Goal: Information Seeking & Learning: Learn about a topic

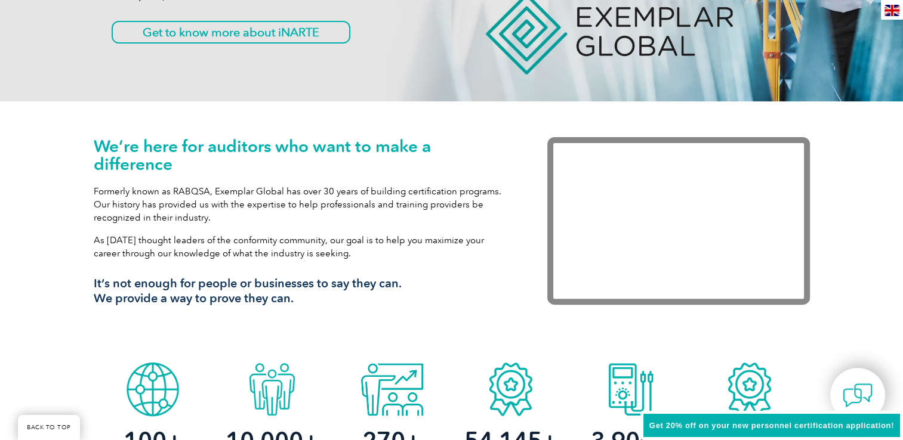
scroll to position [358, 0]
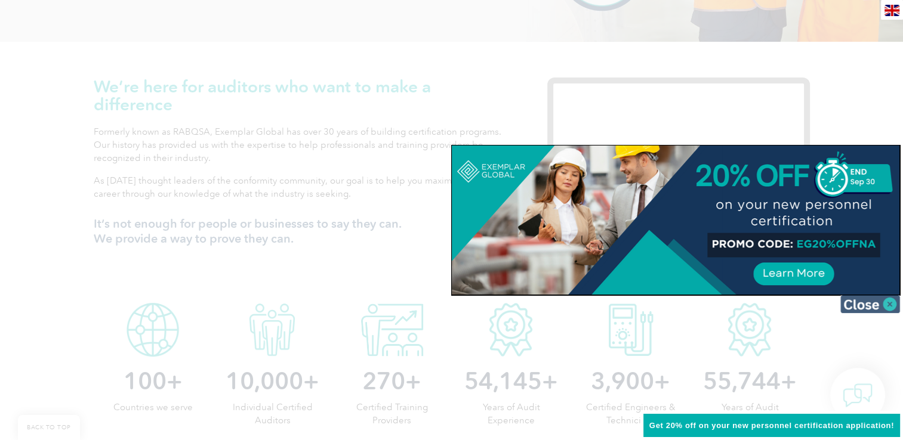
click at [862, 305] on img at bounding box center [870, 304] width 60 height 18
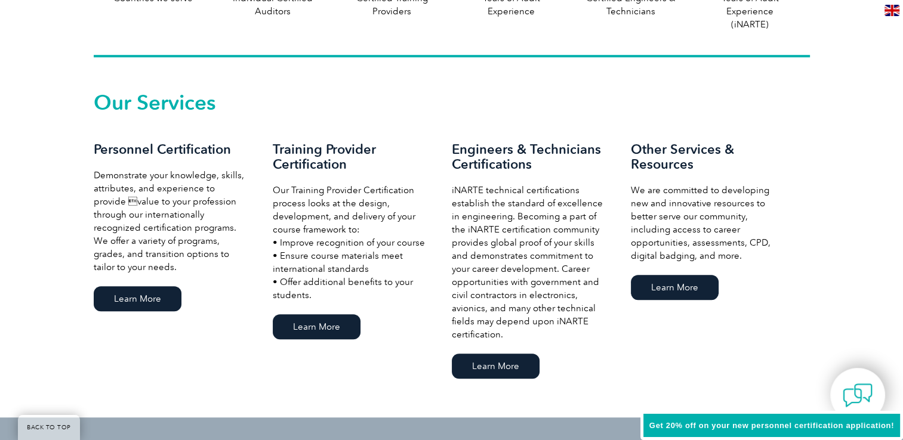
scroll to position [776, 0]
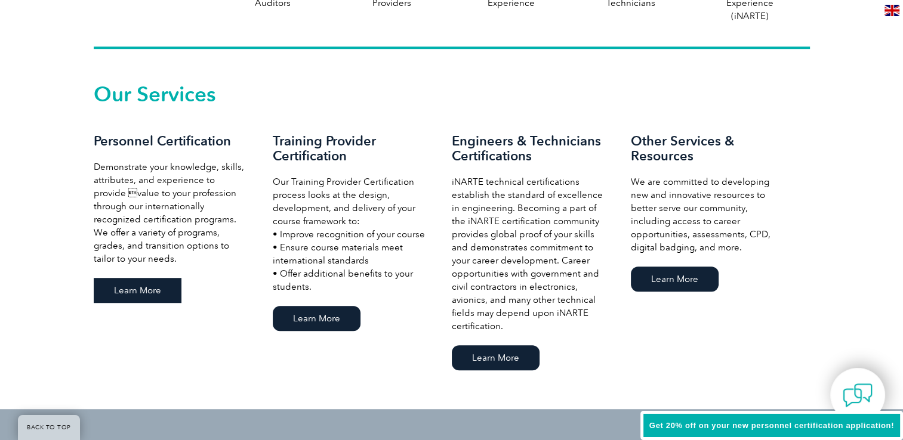
click at [132, 290] on link "Learn More" at bounding box center [138, 290] width 88 height 25
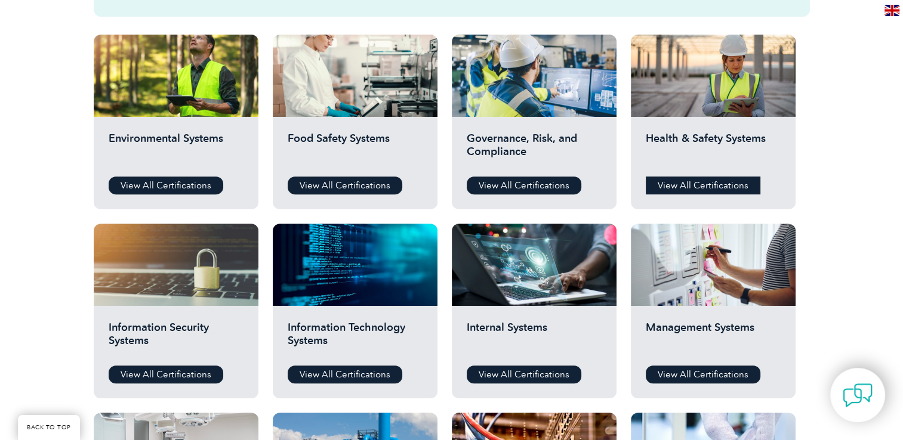
scroll to position [358, 0]
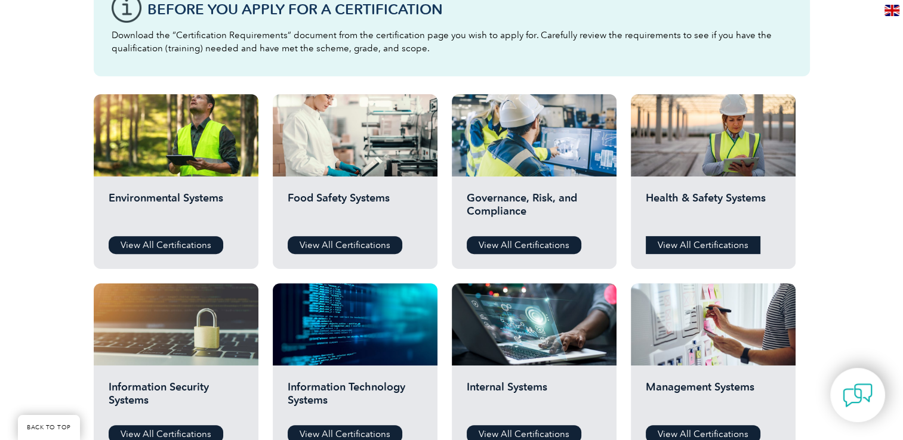
click at [684, 242] on link "View All Certifications" at bounding box center [703, 245] width 115 height 18
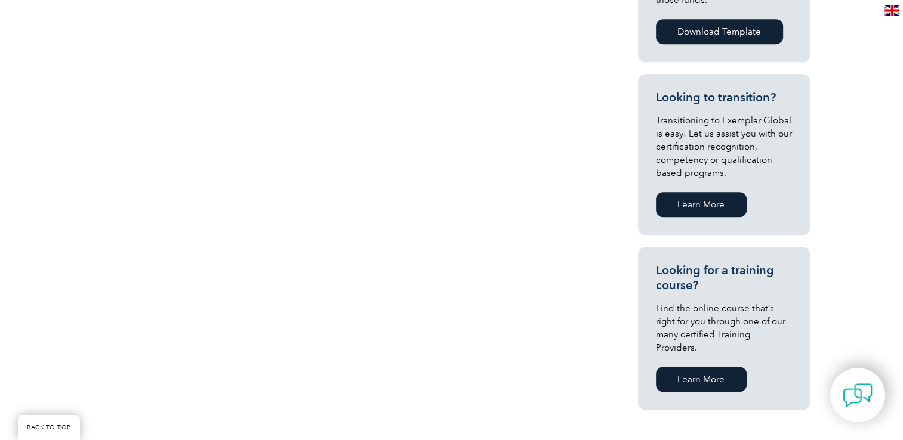
scroll to position [597, 0]
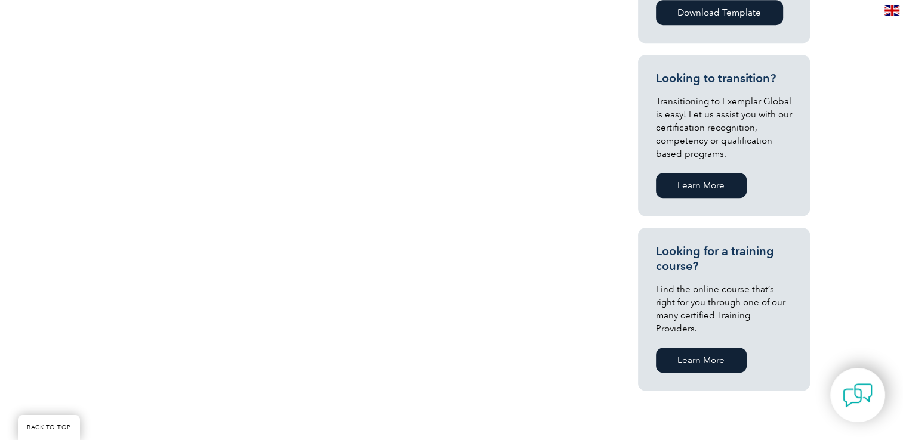
click at [704, 181] on link "Learn More" at bounding box center [701, 185] width 91 height 25
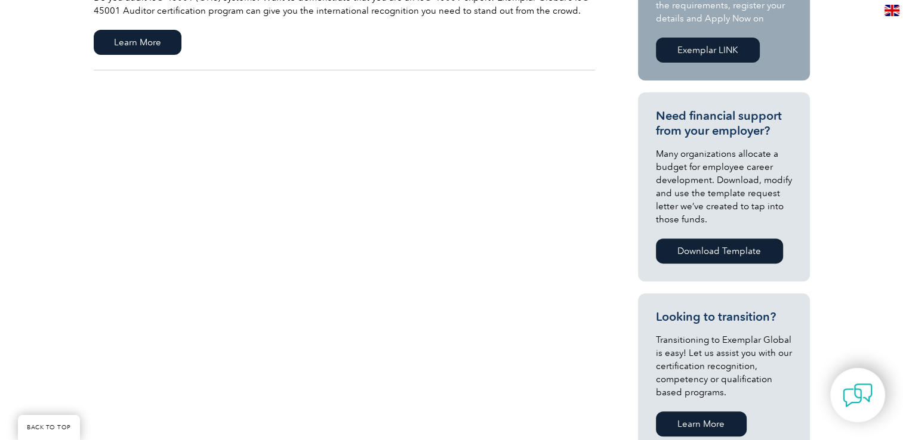
scroll to position [119, 0]
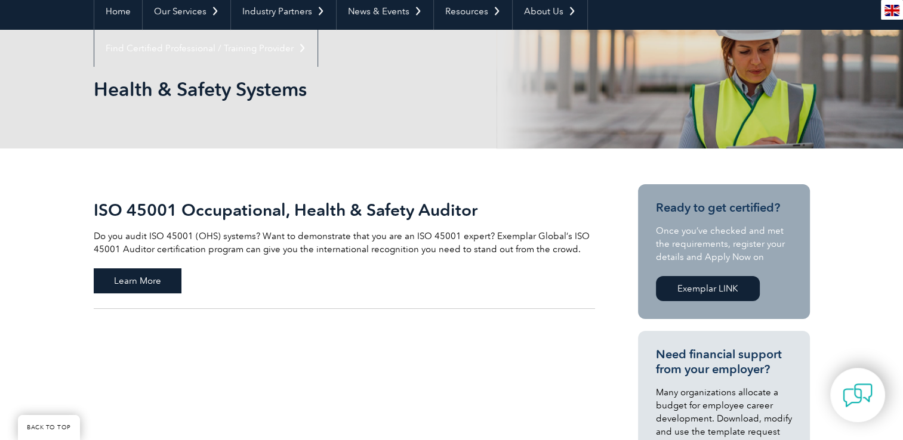
click at [138, 278] on span "Learn More" at bounding box center [138, 281] width 88 height 25
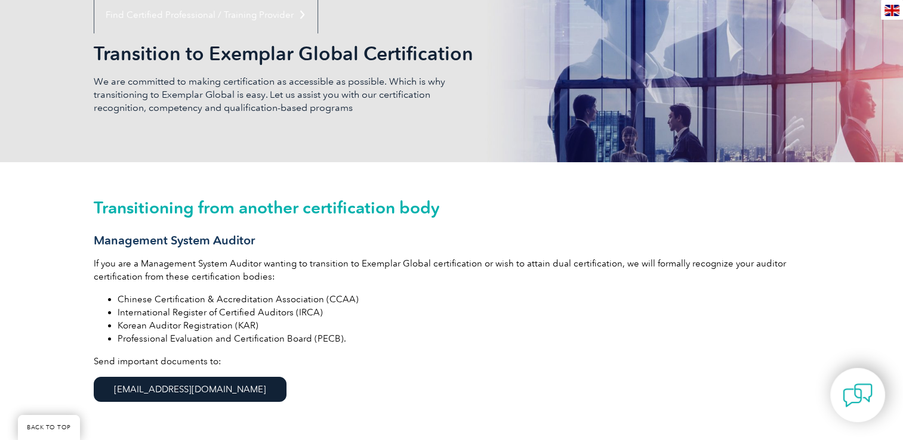
scroll to position [239, 0]
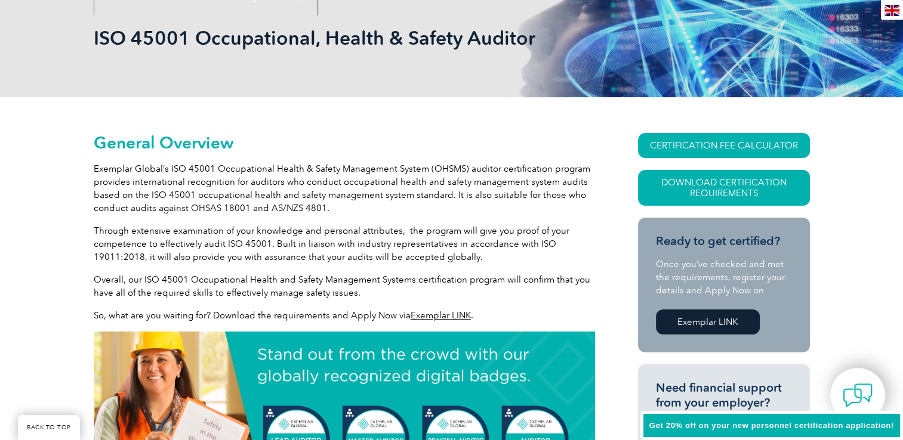
scroll to position [179, 0]
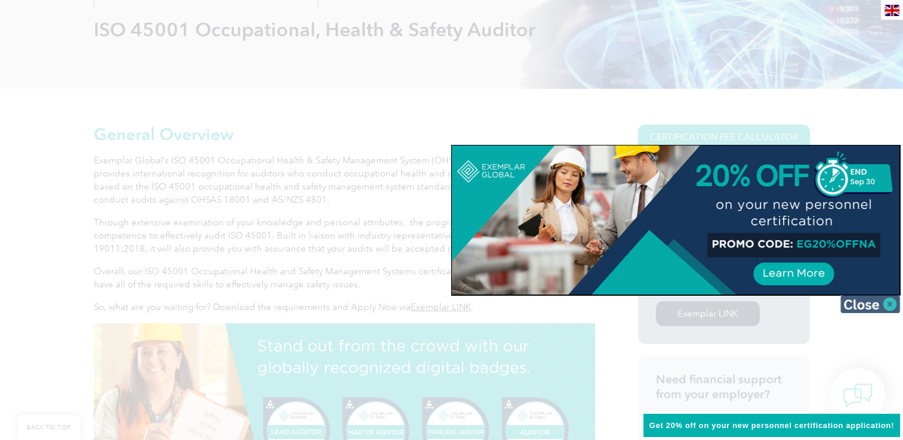
click at [862, 304] on img at bounding box center [870, 304] width 60 height 18
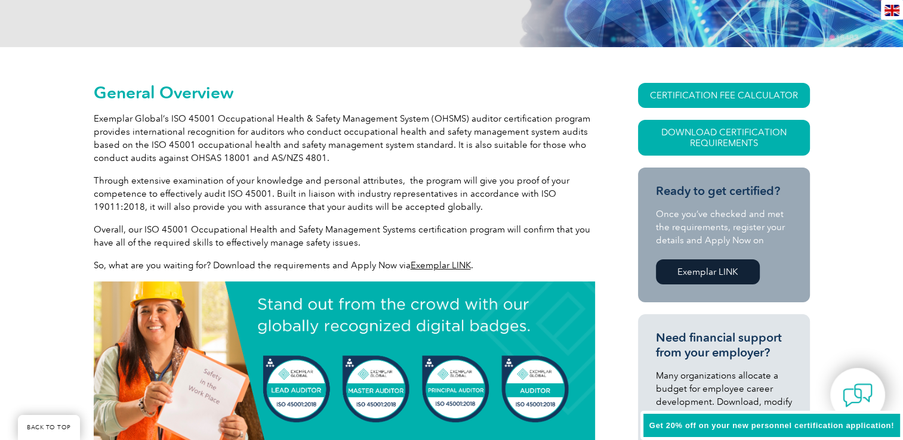
scroll to position [263, 0]
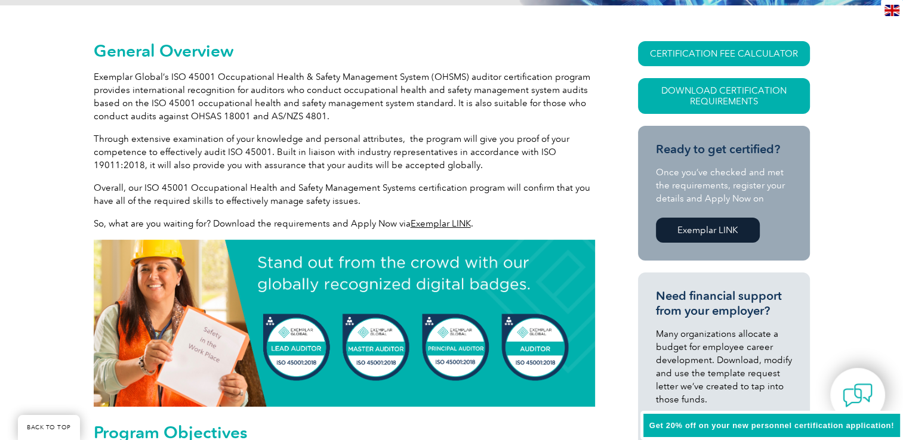
click at [426, 221] on link "Exemplar LINK" at bounding box center [441, 223] width 60 height 11
